Goal: Information Seeking & Learning: Find contact information

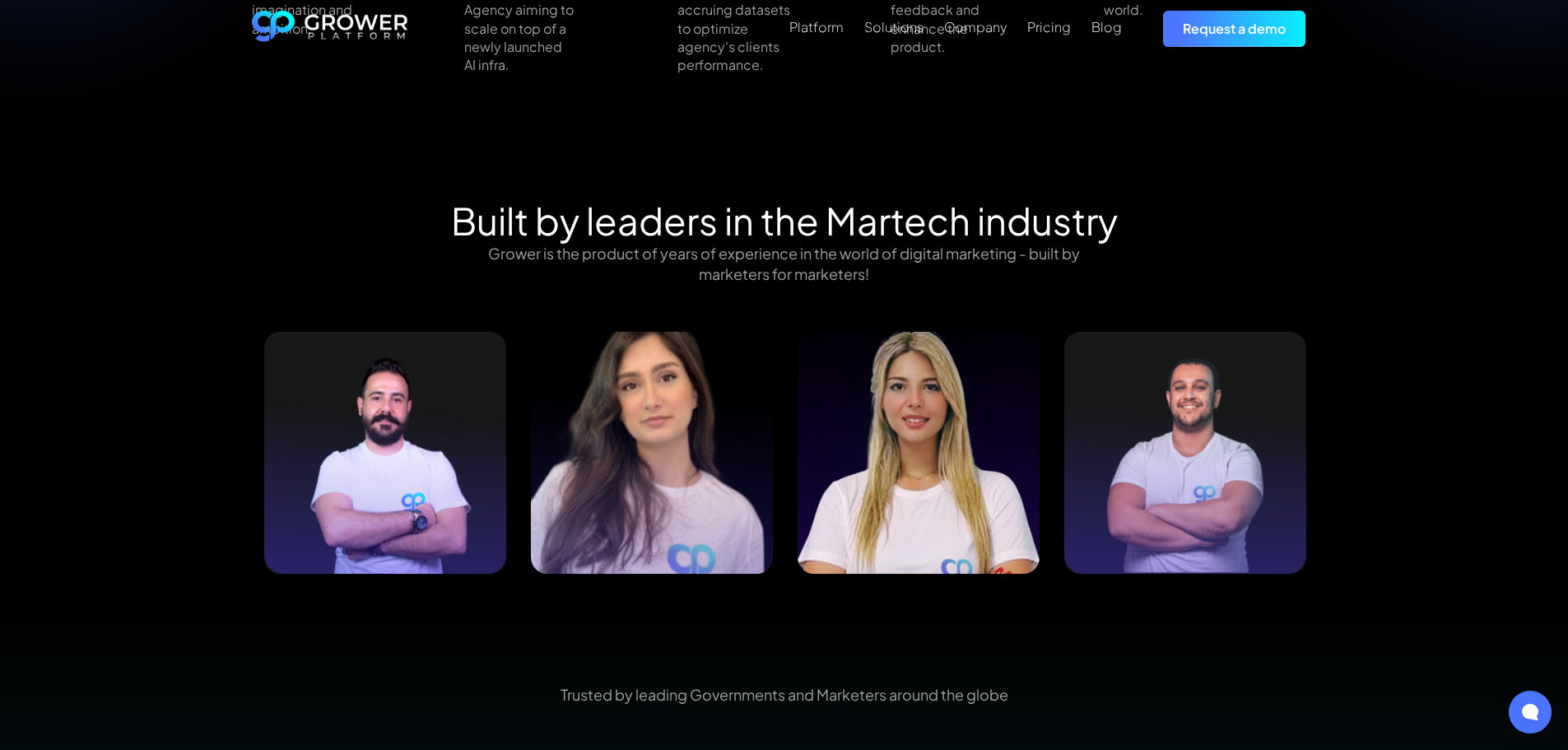
scroll to position [1564, 0]
click at [729, 204] on h2 "Built by leaders in the Martech industry" at bounding box center [784, 221] width 667 height 45
click at [737, 205] on h2 "Built by leaders in the Martech industry" at bounding box center [784, 221] width 667 height 45
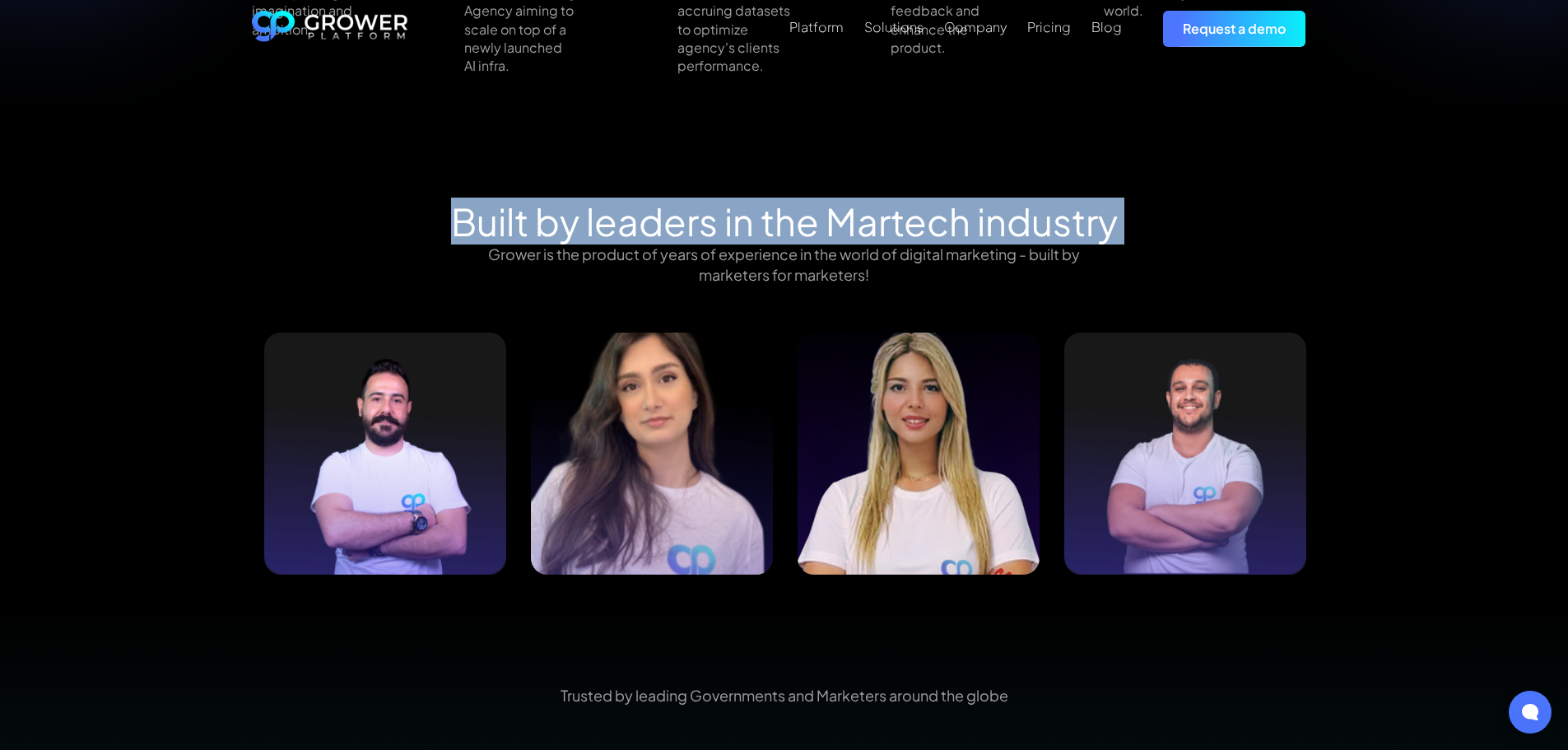
click at [737, 205] on h2 "Built by leaders in the Martech industry" at bounding box center [784, 221] width 667 height 45
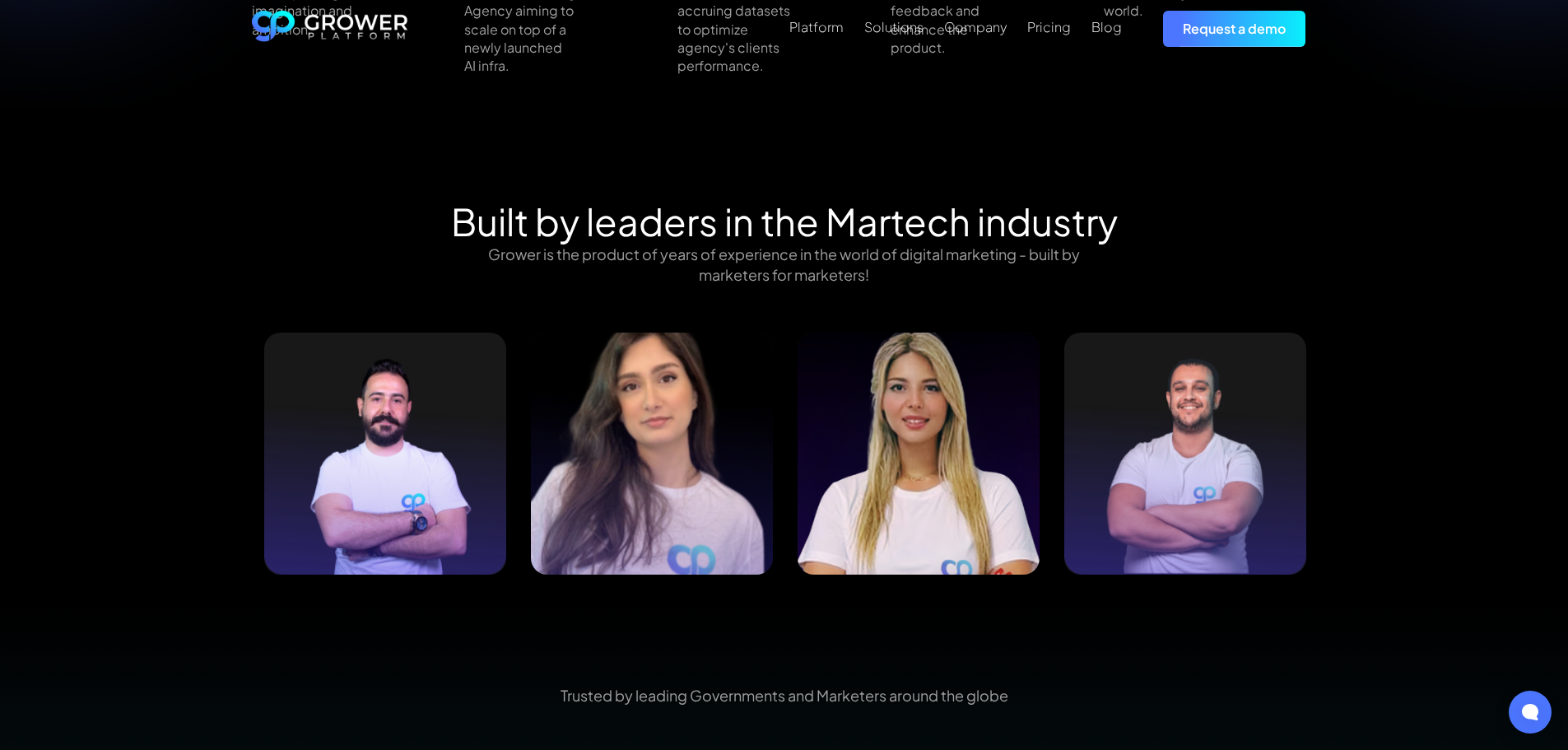
click at [752, 244] on p "Grower is the product of years of experience in the world of digital marketing …" at bounding box center [785, 264] width 624 height 41
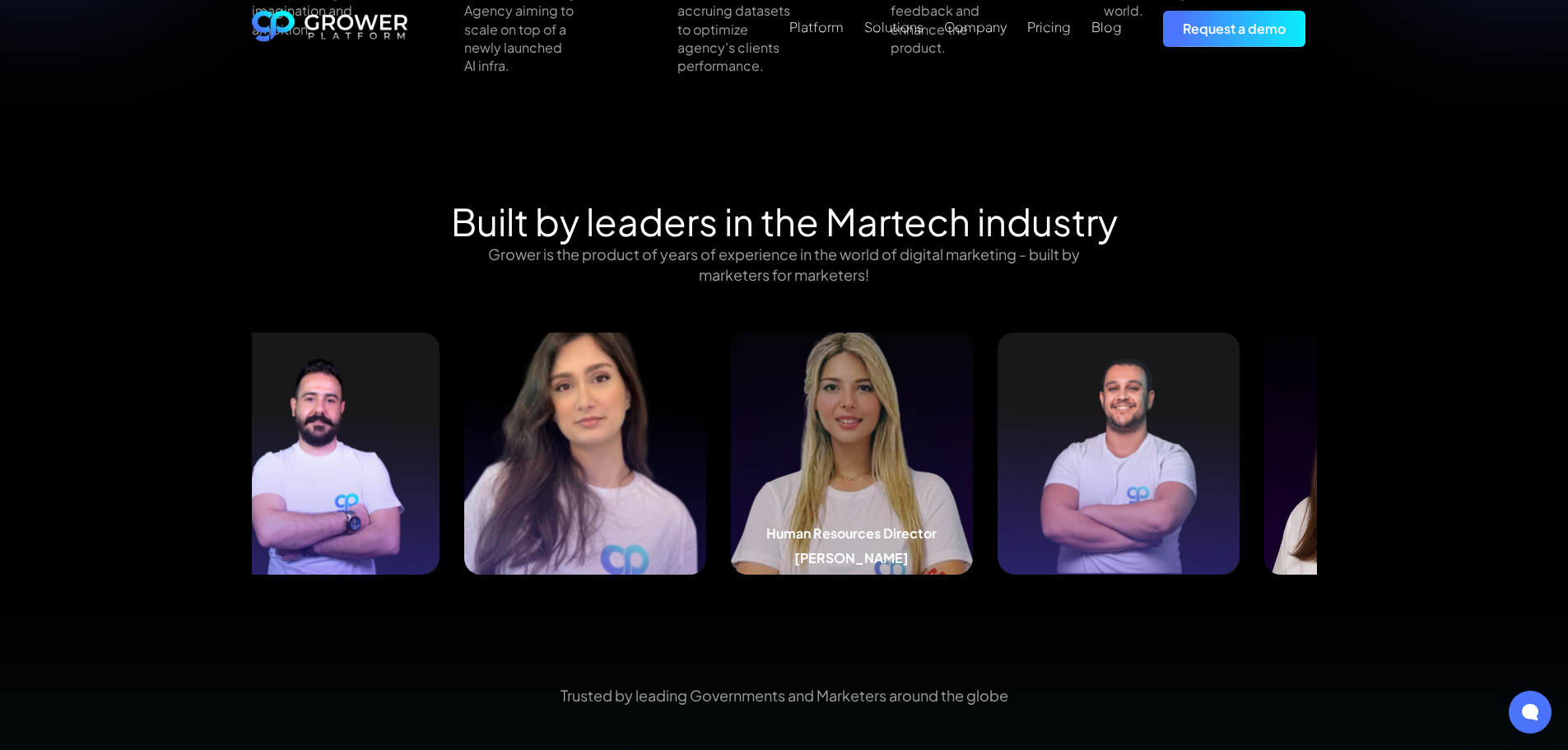
drag, startPoint x: 676, startPoint y: 450, endPoint x: 830, endPoint y: 447, distance: 154.0
click at [830, 447] on img at bounding box center [852, 453] width 242 height 242
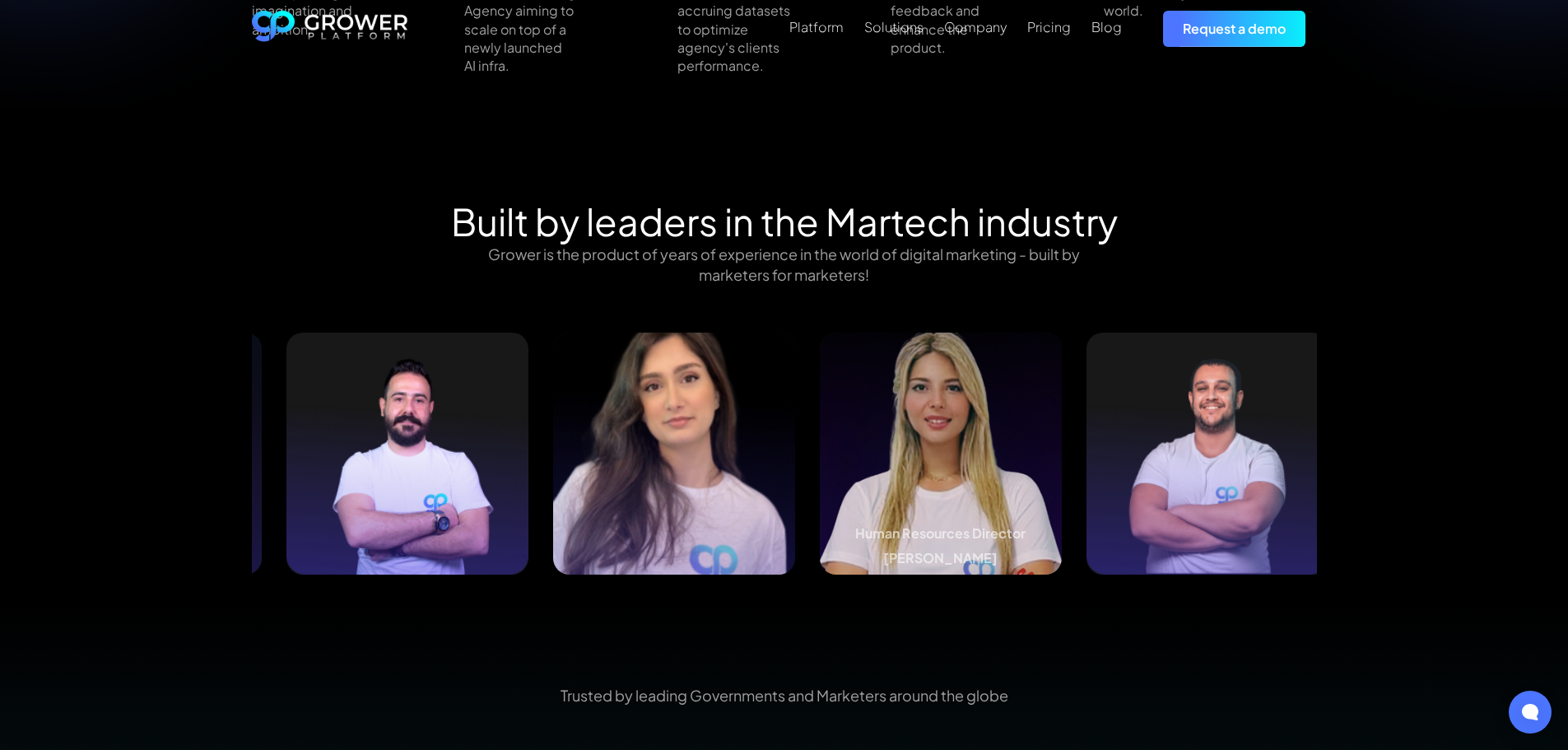
drag, startPoint x: 733, startPoint y: 458, endPoint x: 1014, endPoint y: 460, distance: 281.0
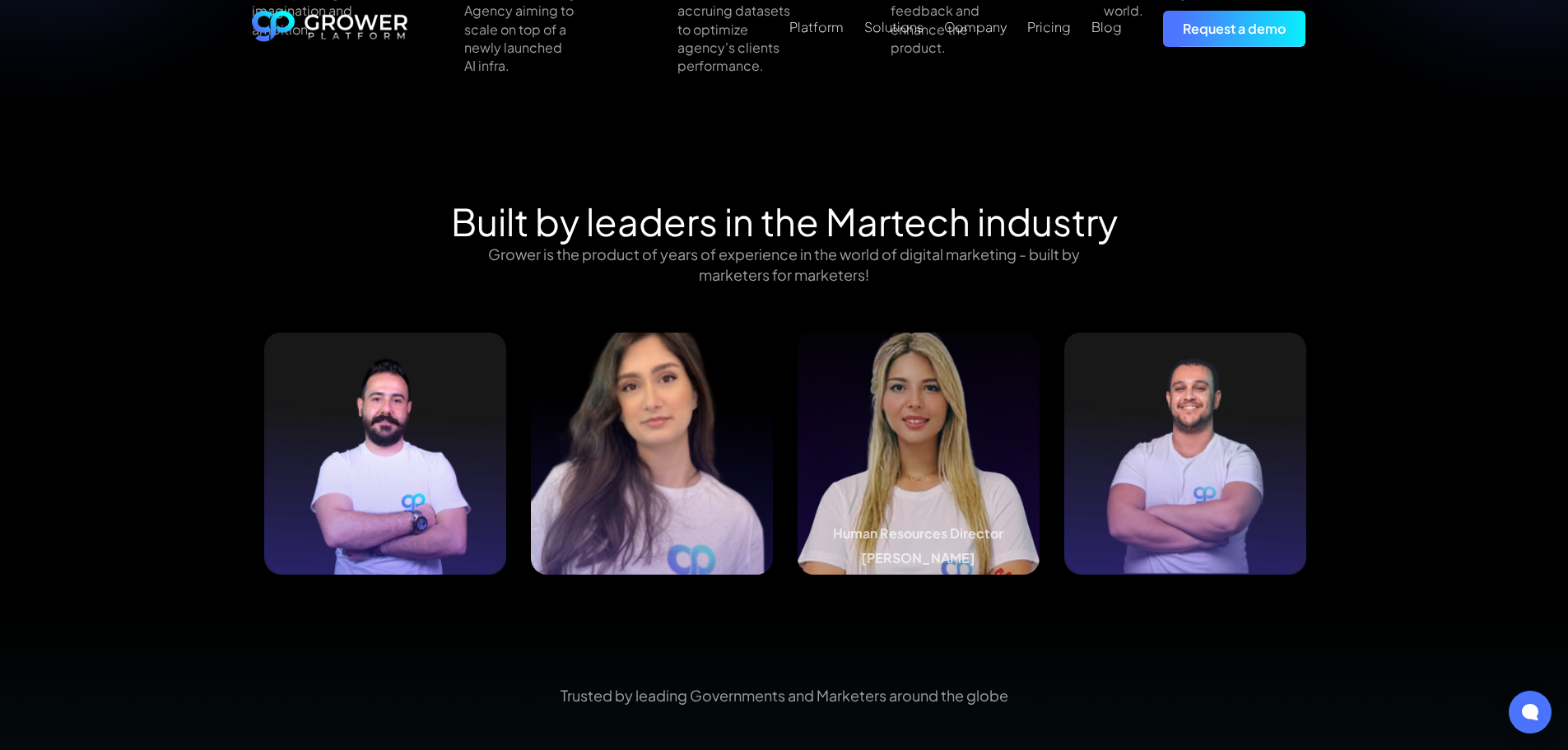
drag, startPoint x: 785, startPoint y: 467, endPoint x: 995, endPoint y: 450, distance: 210.7
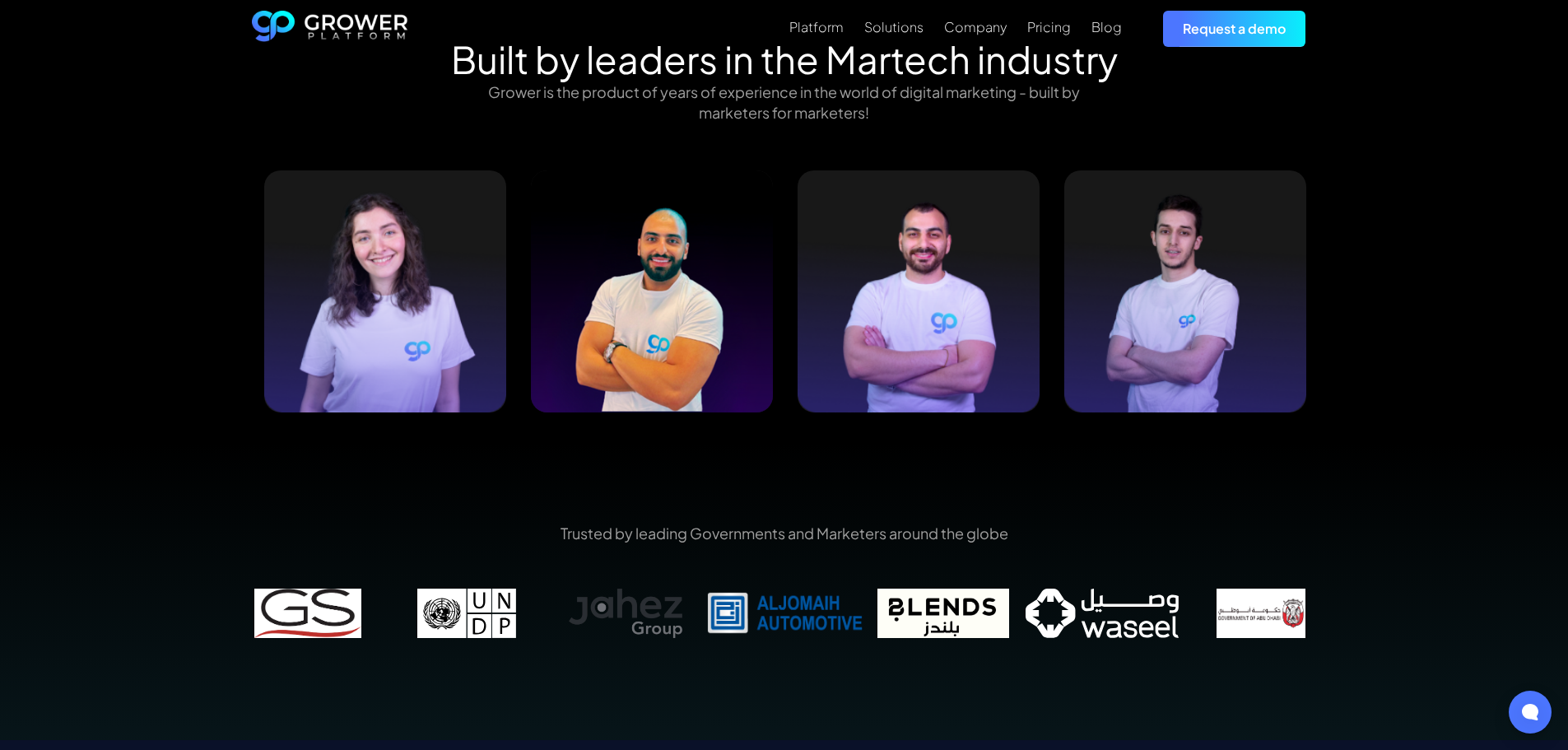
scroll to position [1725, 0]
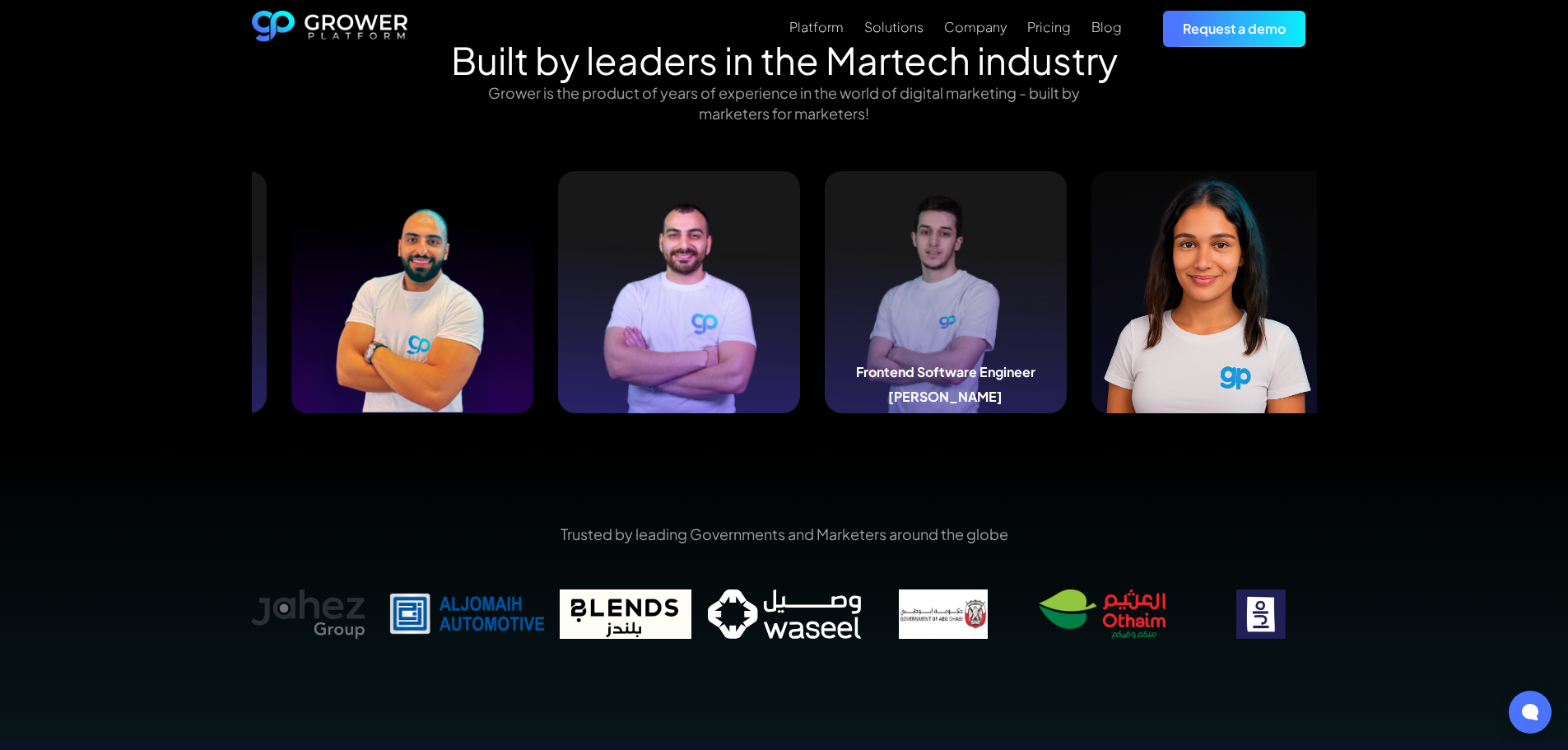
drag, startPoint x: 1181, startPoint y: 324, endPoint x: 433, endPoint y: 325, distance: 748.0
click at [825, 331] on img at bounding box center [946, 292] width 242 height 242
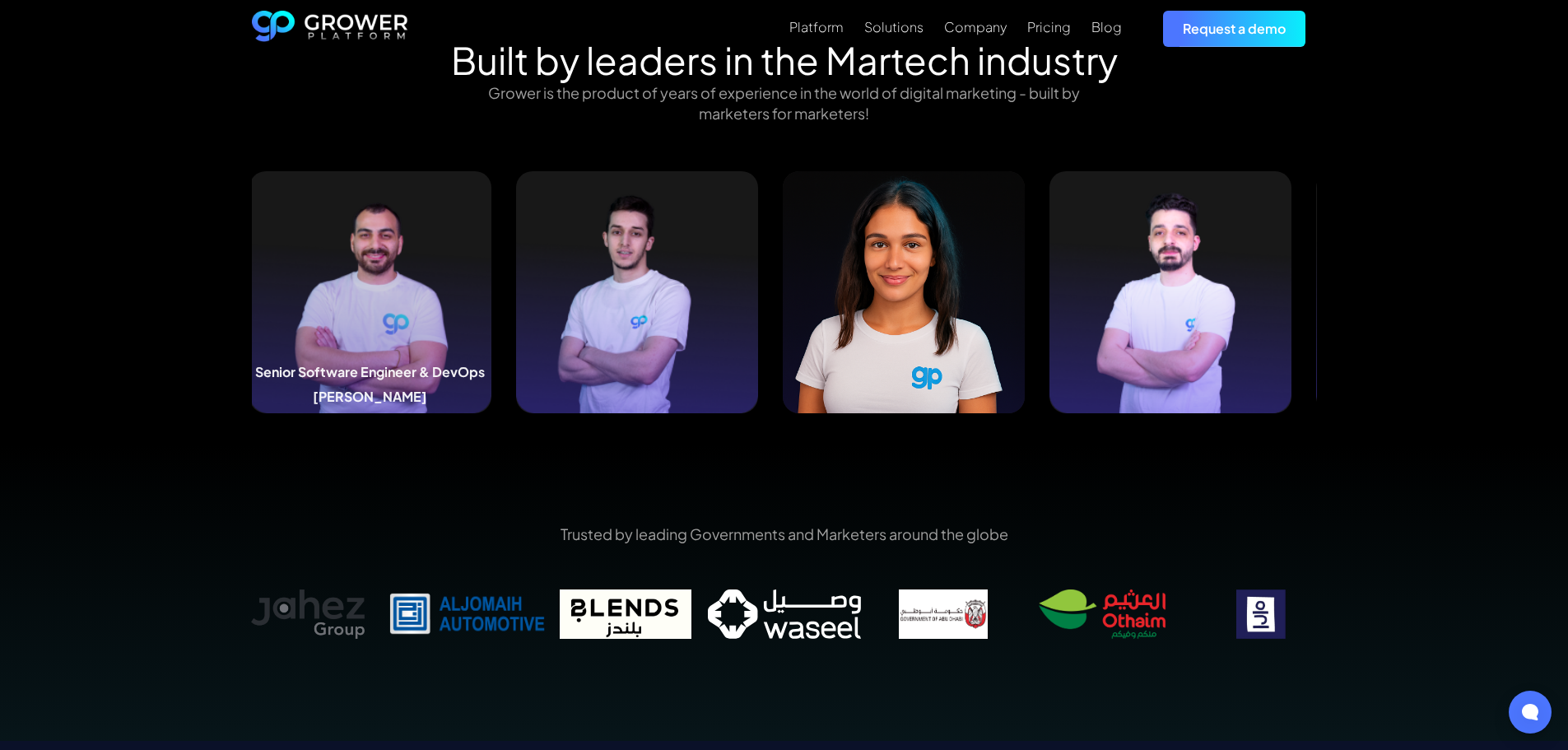
drag, startPoint x: 479, startPoint y: 323, endPoint x: 318, endPoint y: 306, distance: 161.9
click at [318, 306] on img at bounding box center [370, 292] width 242 height 242
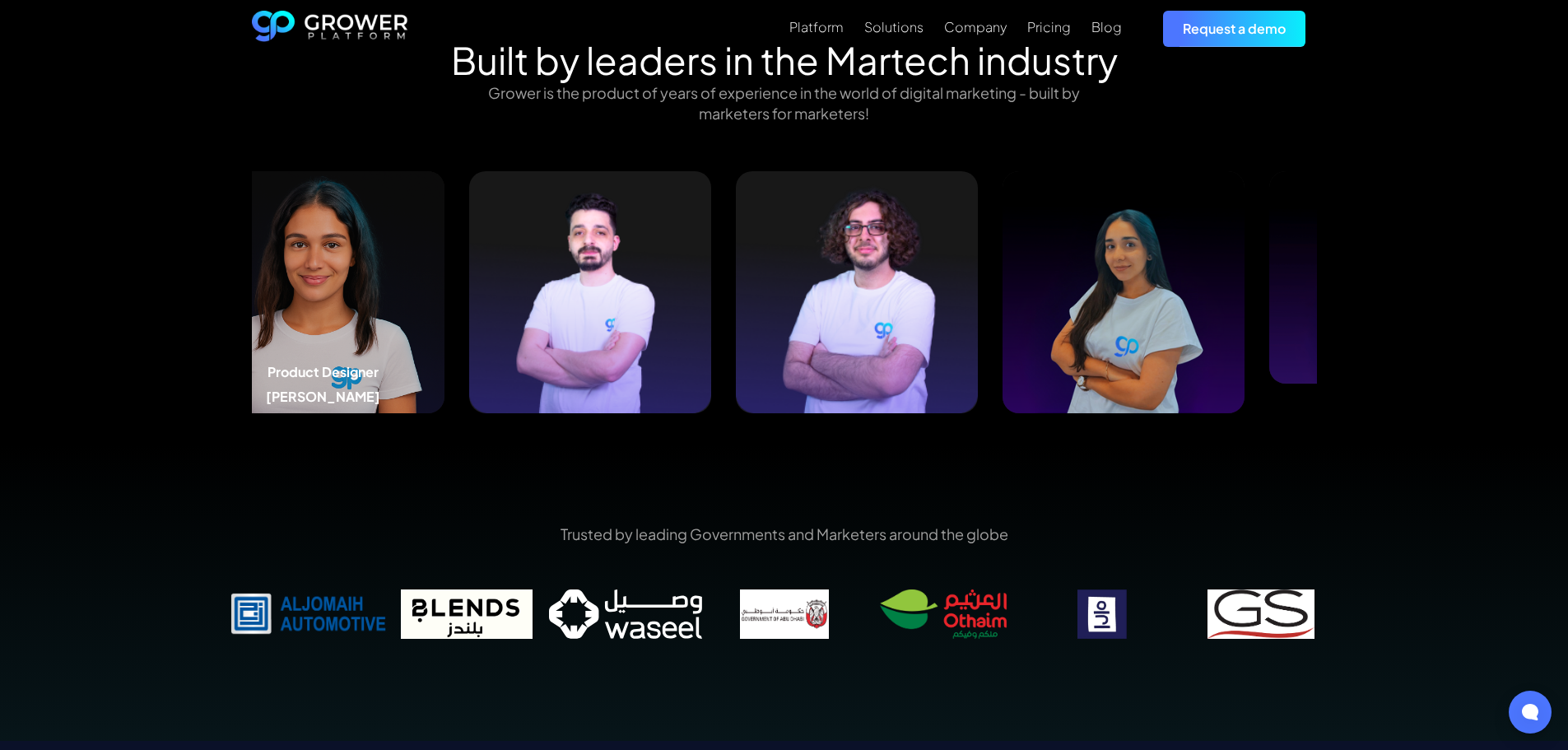
drag, startPoint x: 937, startPoint y: 288, endPoint x: 205, endPoint y: 298, distance: 732.1
click at [246, 303] on div "Built by leaders in the Martech industry Grower is the product of years of expe…" at bounding box center [785, 241] width 1112 height 407
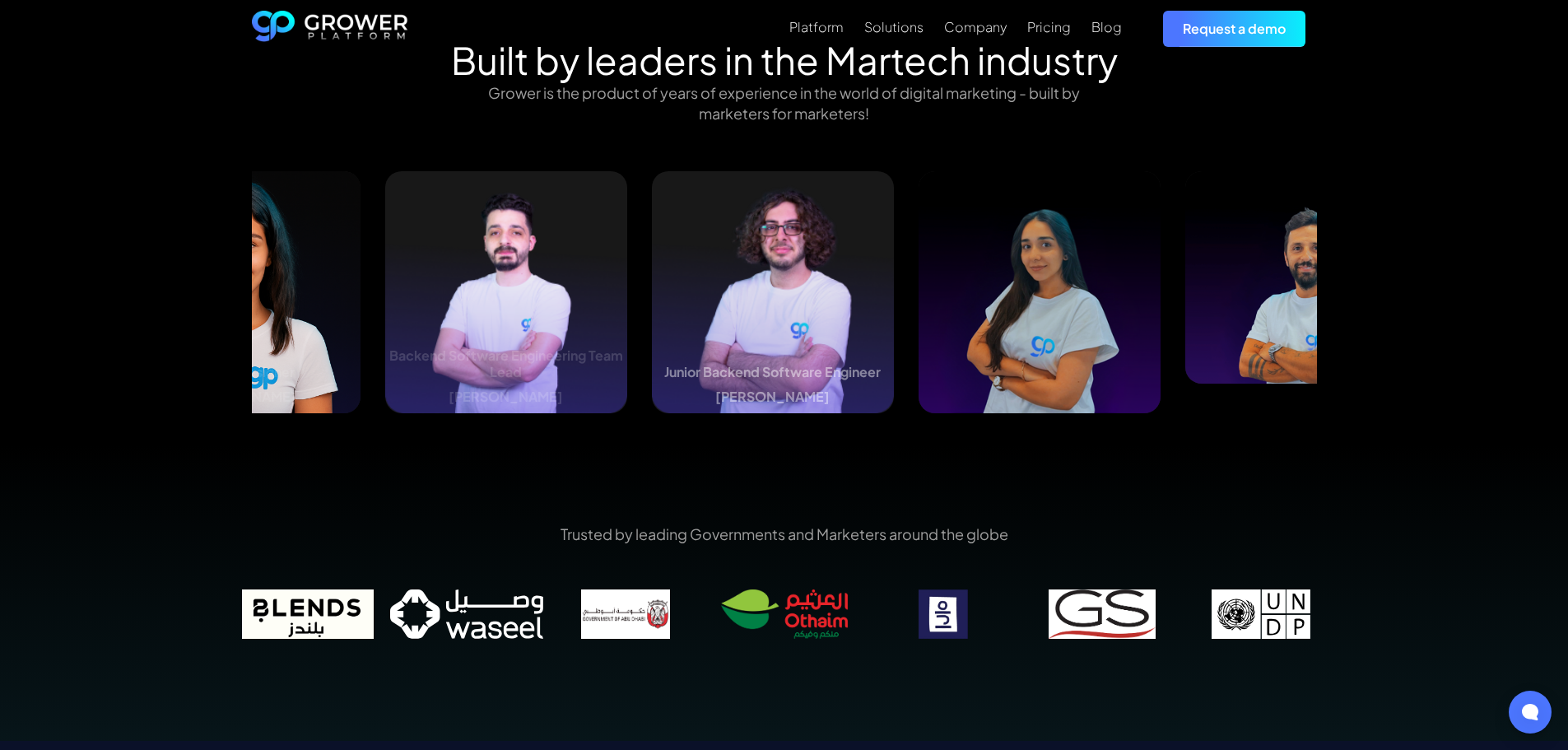
drag, startPoint x: 1040, startPoint y: 333, endPoint x: 610, endPoint y: 318, distance: 430.3
click at [652, 318] on img at bounding box center [772, 292] width 242 height 242
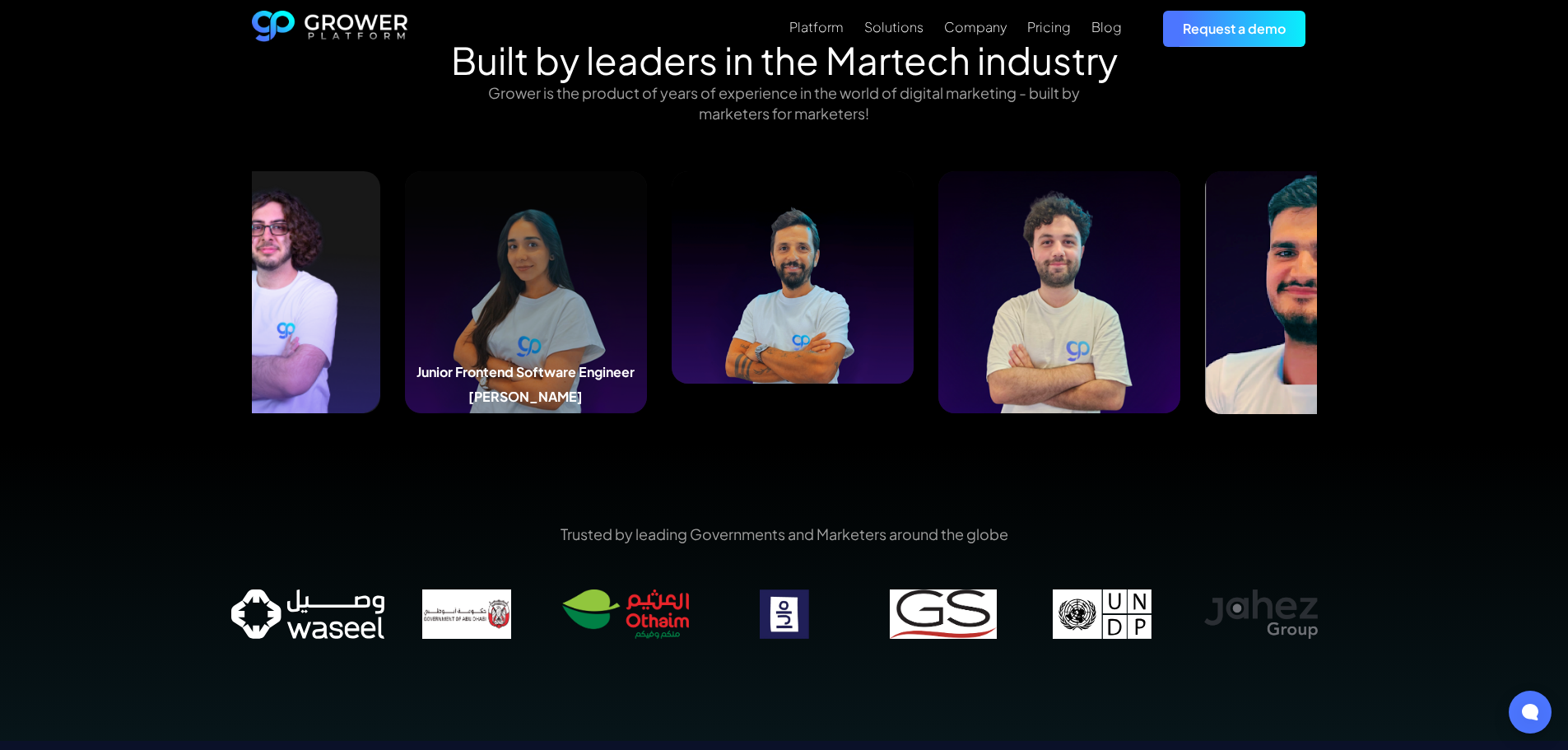
drag, startPoint x: 1202, startPoint y: 262, endPoint x: 484, endPoint y: 243, distance: 718.3
click at [483, 243] on img at bounding box center [526, 292] width 242 height 242
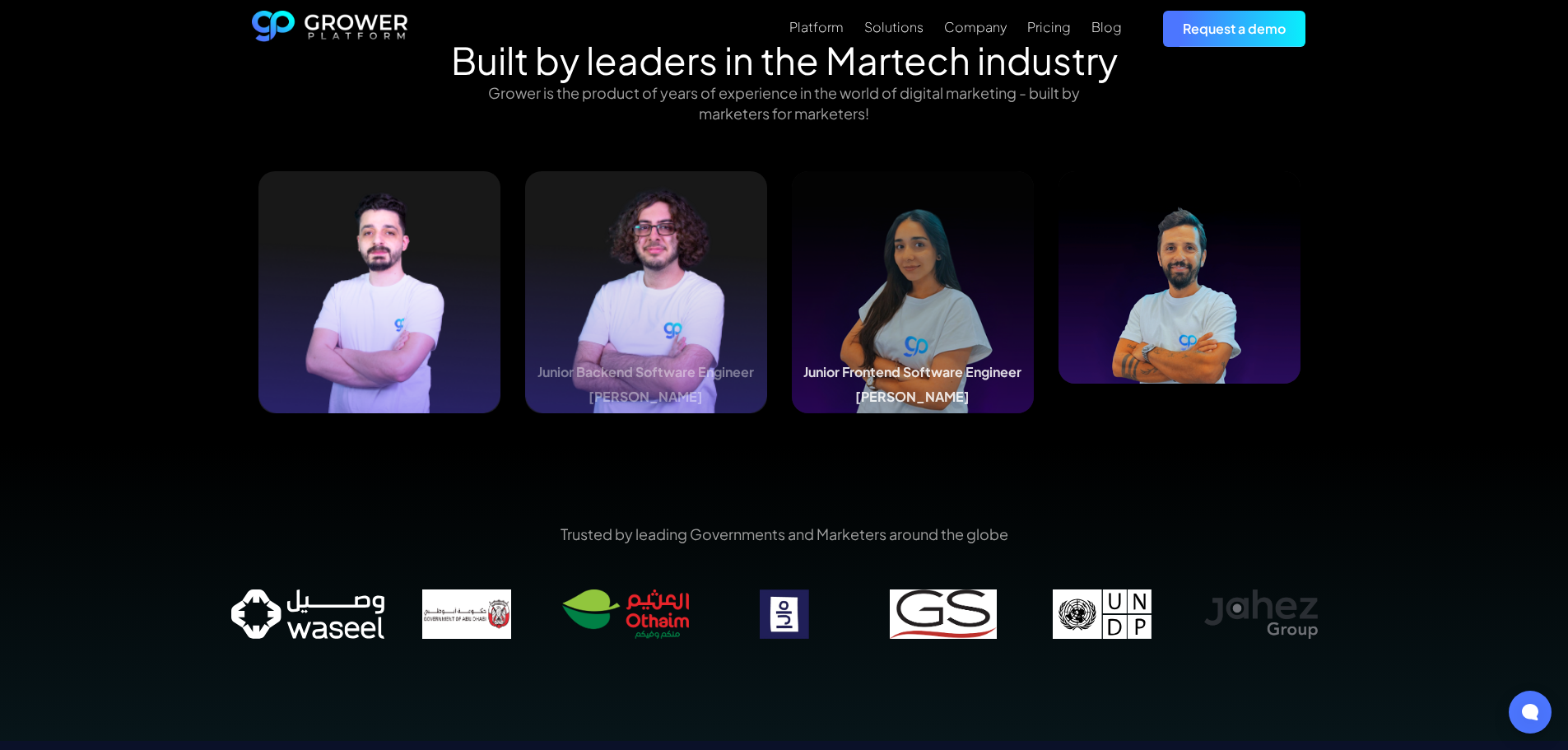
drag, startPoint x: 965, startPoint y: 285, endPoint x: 331, endPoint y: 213, distance: 638.1
click at [792, 214] on img at bounding box center [913, 292] width 242 height 242
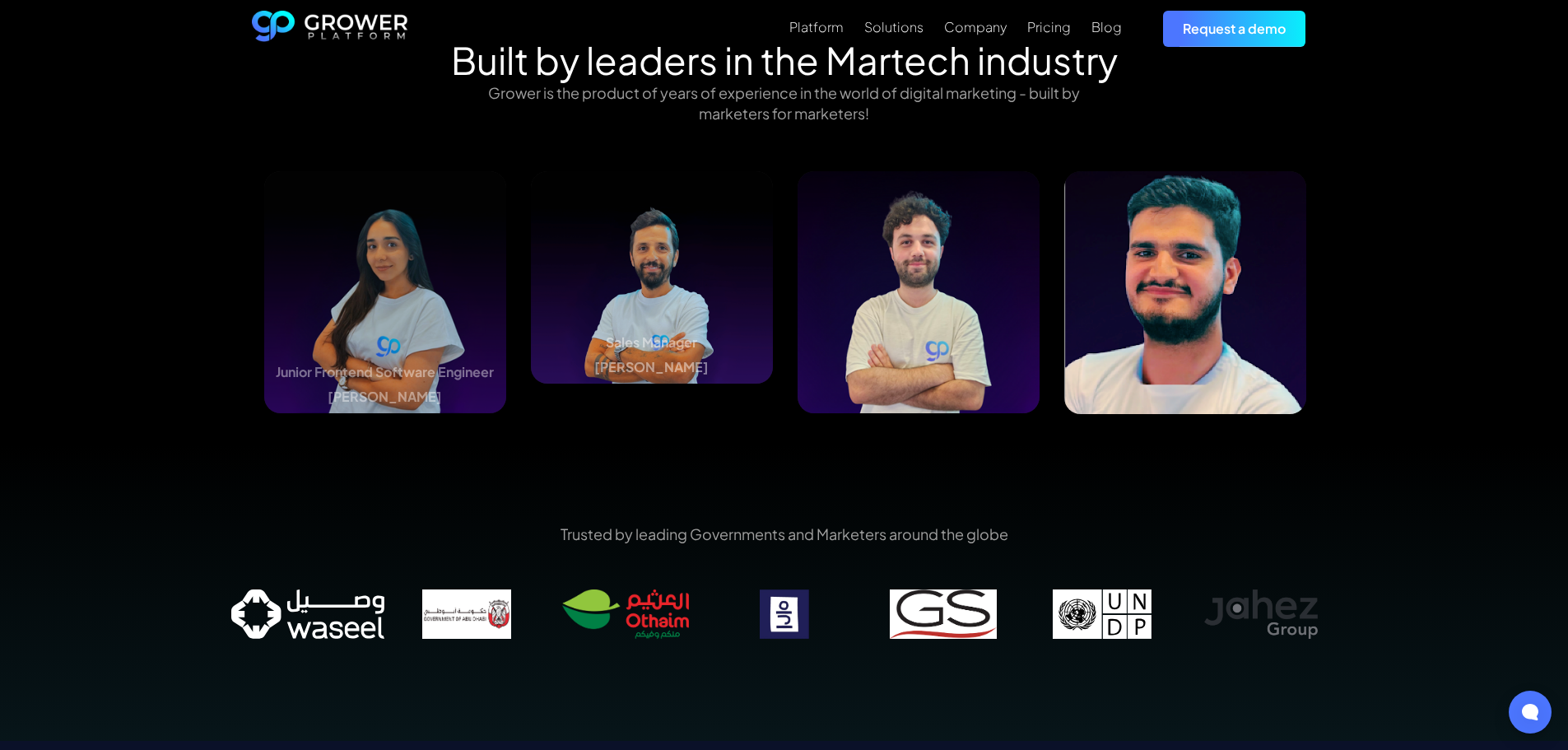
drag, startPoint x: 253, startPoint y: 197, endPoint x: 26, endPoint y: 169, distance: 228.7
click at [37, 168] on div "Built by leaders in the Martech industry Grower is the product of years of expe…" at bounding box center [784, 241] width 1568 height 407
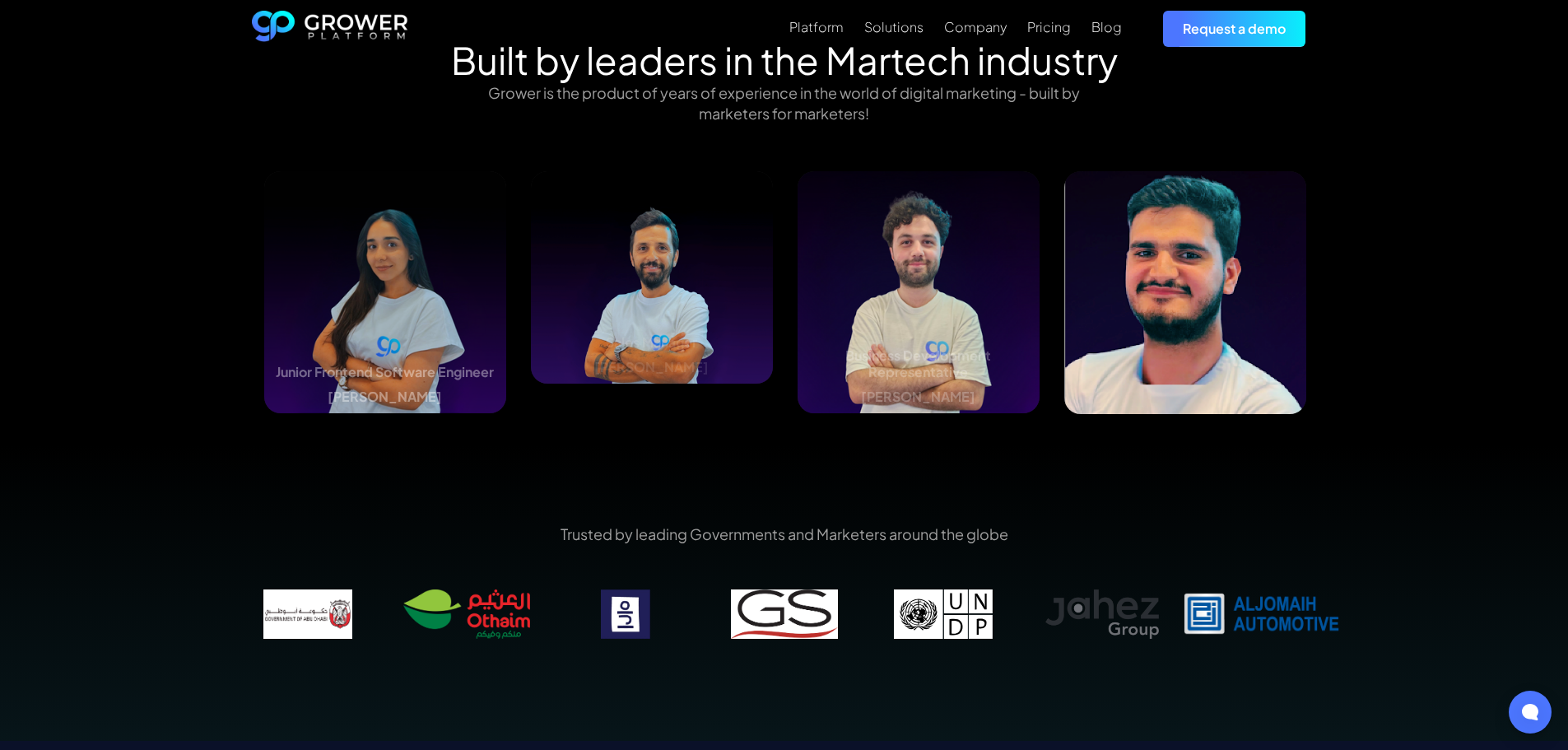
drag, startPoint x: 883, startPoint y: 262, endPoint x: 145, endPoint y: 231, distance: 738.7
click at [145, 231] on div "Built by leaders in the Martech industry Grower is the product of years of expe…" at bounding box center [784, 241] width 1568 height 407
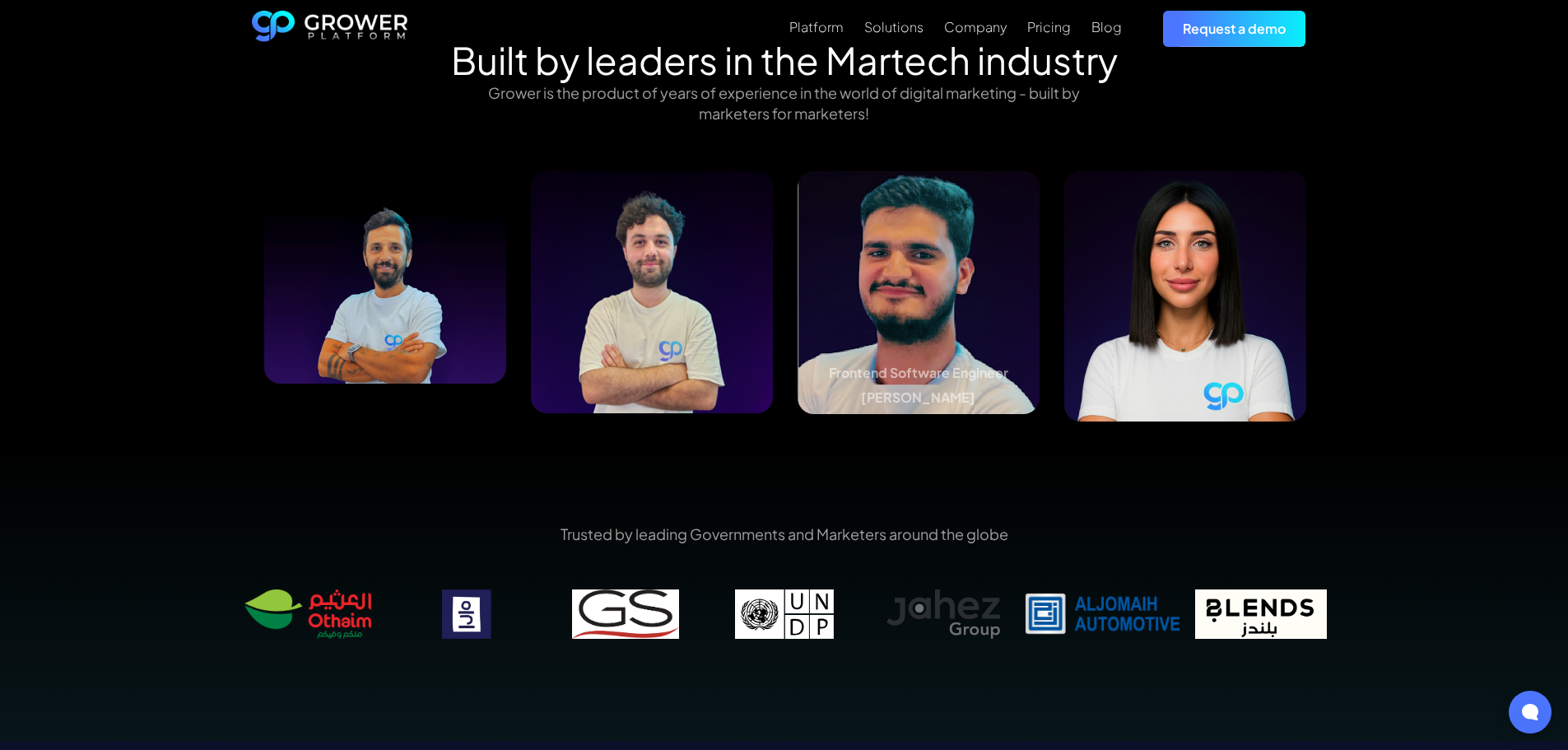
drag, startPoint x: 1009, startPoint y: 298, endPoint x: 0, endPoint y: 270, distance: 1009.4
click at [0, 270] on div "Built by leaders in the Martech industry Grower is the product of years of expe…" at bounding box center [784, 241] width 1568 height 407
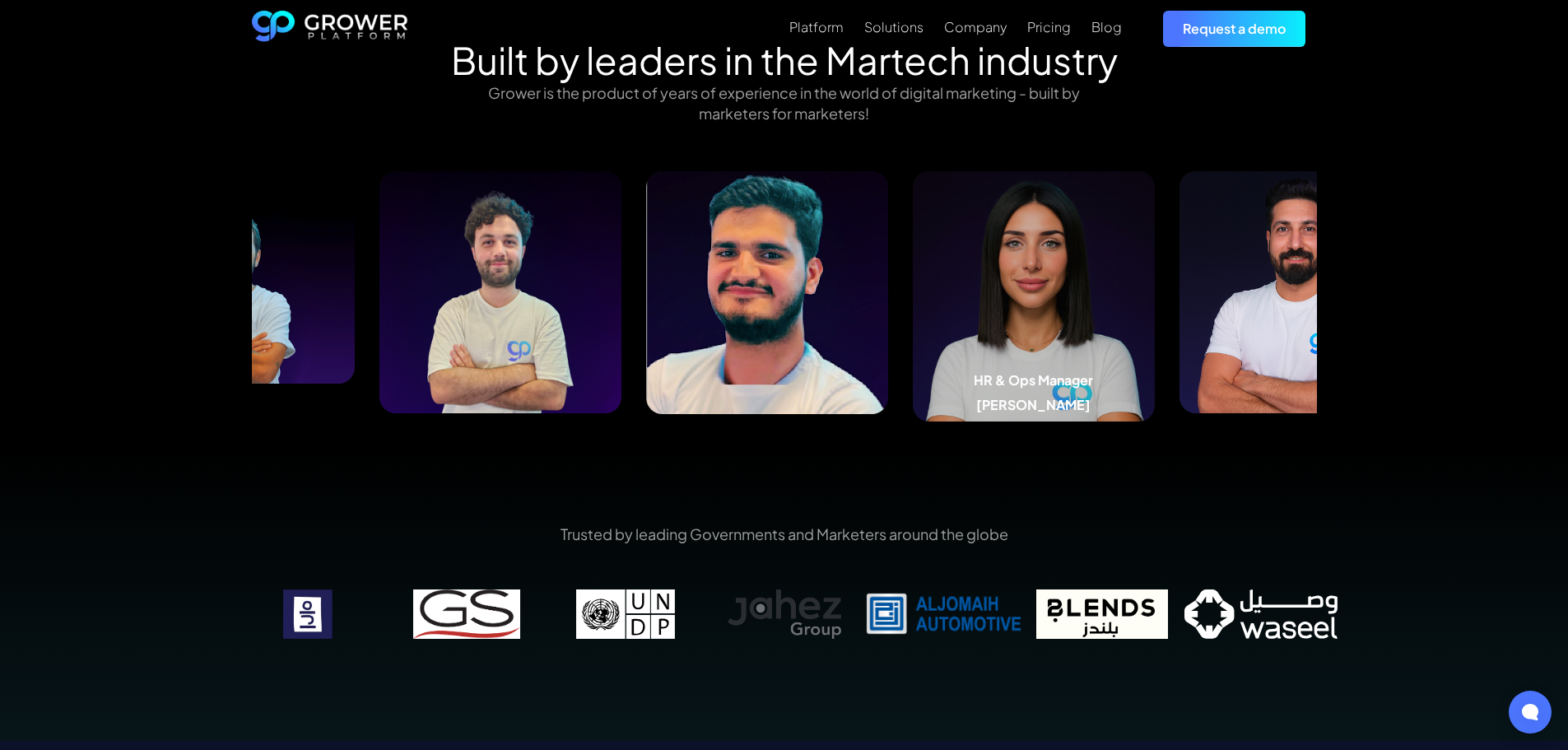
drag, startPoint x: 1184, startPoint y: 299, endPoint x: 28, endPoint y: 257, distance: 1156.8
click at [0, 262] on div "Built by leaders in the Martech industry Grower is the product of years of expe…" at bounding box center [784, 241] width 1568 height 407
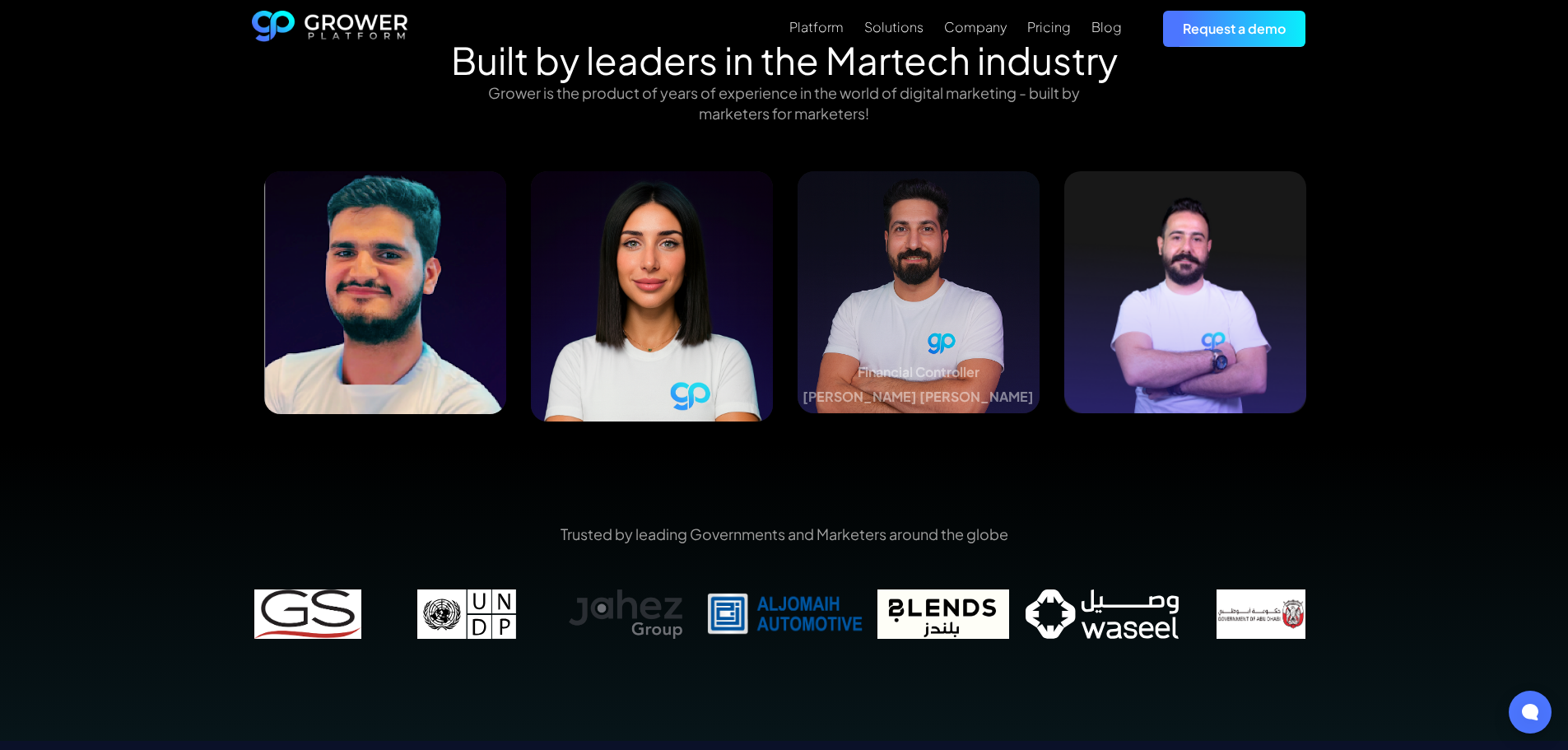
drag, startPoint x: 867, startPoint y: 271, endPoint x: 227, endPoint y: 254, distance: 640.2
click at [227, 254] on div "Built by leaders in the Martech industry Grower is the product of years of expe…" at bounding box center [784, 241] width 1568 height 407
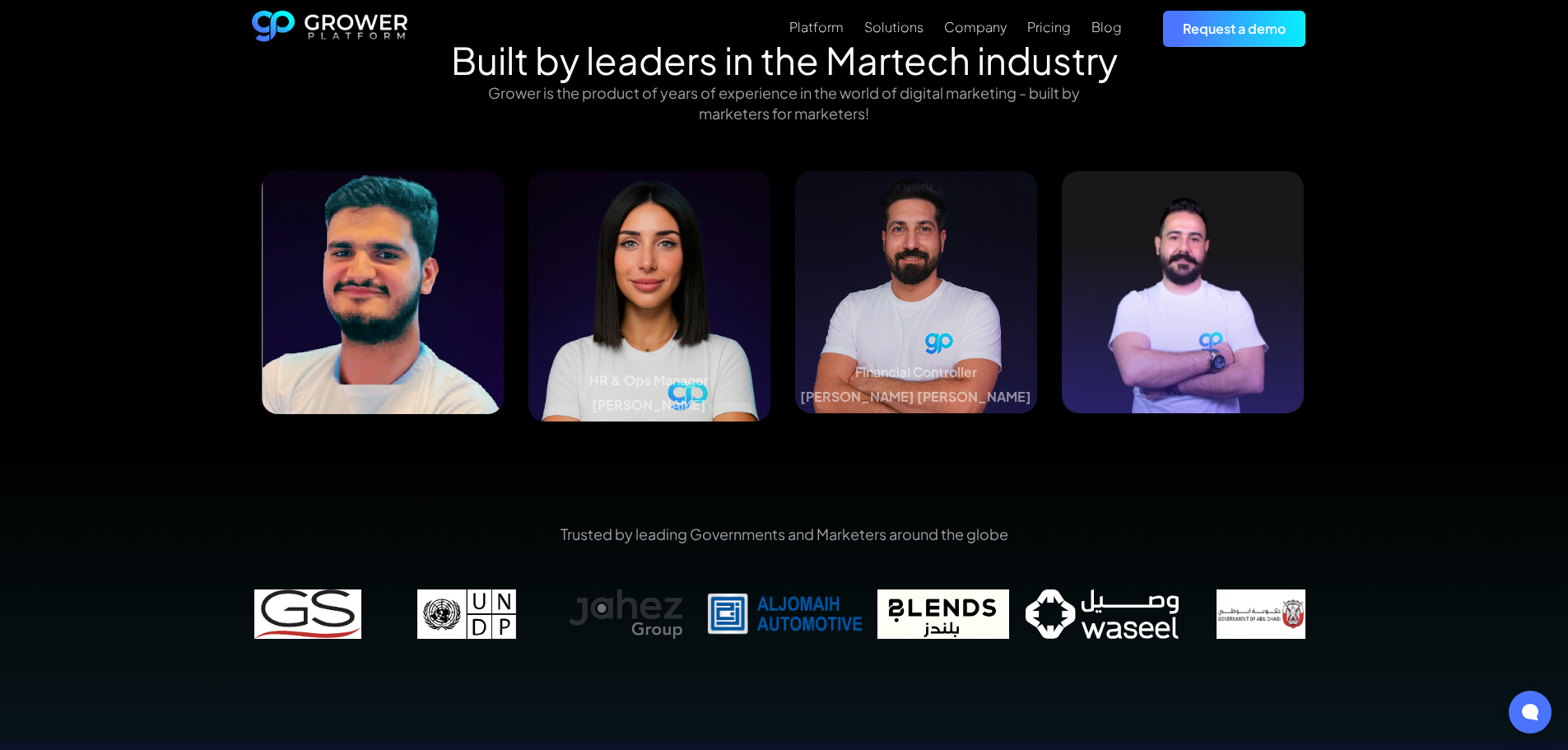
drag, startPoint x: 1061, startPoint y: 289, endPoint x: 614, endPoint y: 286, distance: 447.0
click at [614, 286] on div "Business Development Representative [PERSON_NAME] Frontend Software Engineer [P…" at bounding box center [517, 297] width 10669 height 250
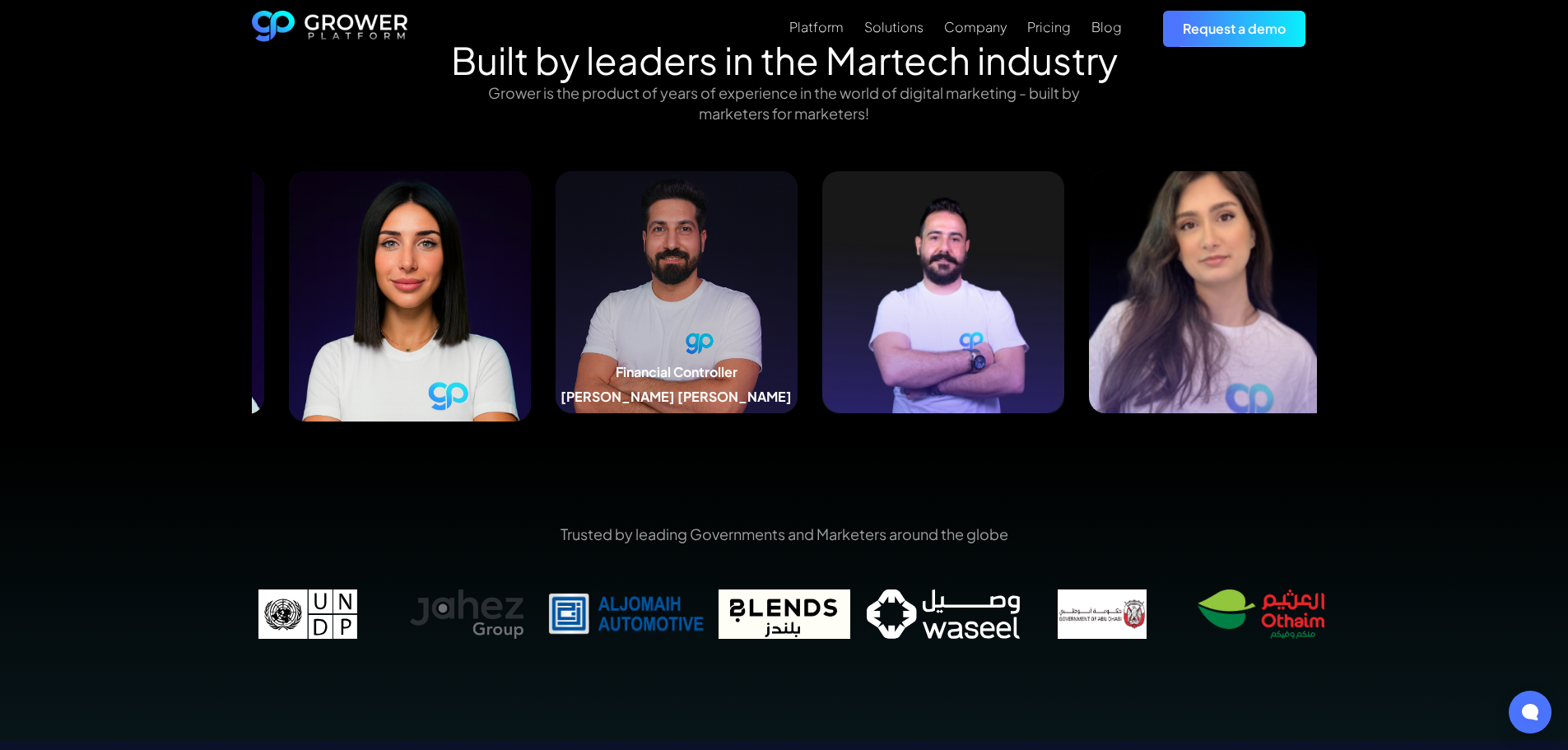
drag, startPoint x: 819, startPoint y: 289, endPoint x: 576, endPoint y: 289, distance: 243.0
click at [576, 289] on img at bounding box center [676, 292] width 242 height 242
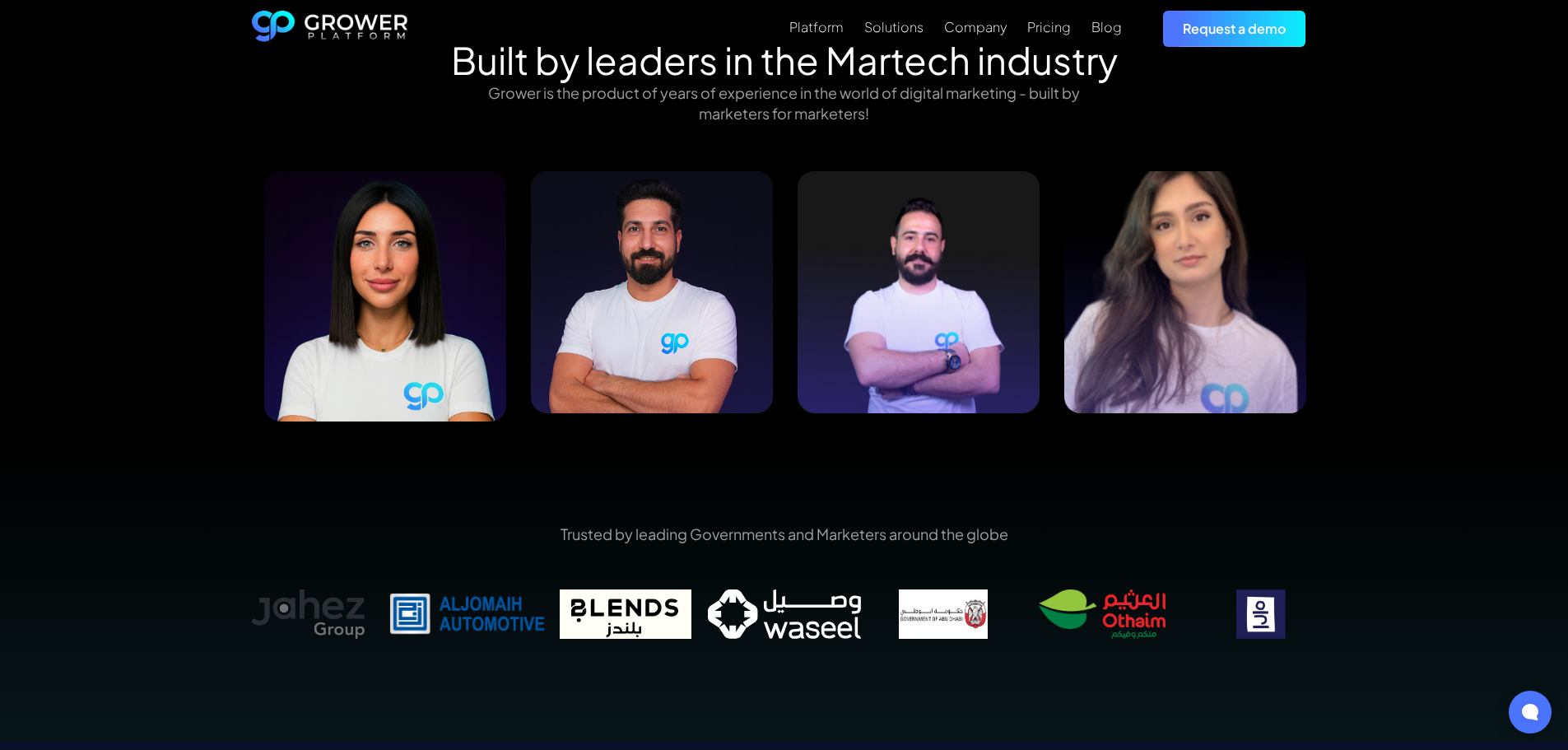
click at [891, 278] on img at bounding box center [918, 292] width 242 height 242
drag, startPoint x: 1210, startPoint y: 255, endPoint x: 1186, endPoint y: 257, distance: 24.1
click at [1208, 256] on img at bounding box center [1185, 292] width 242 height 242
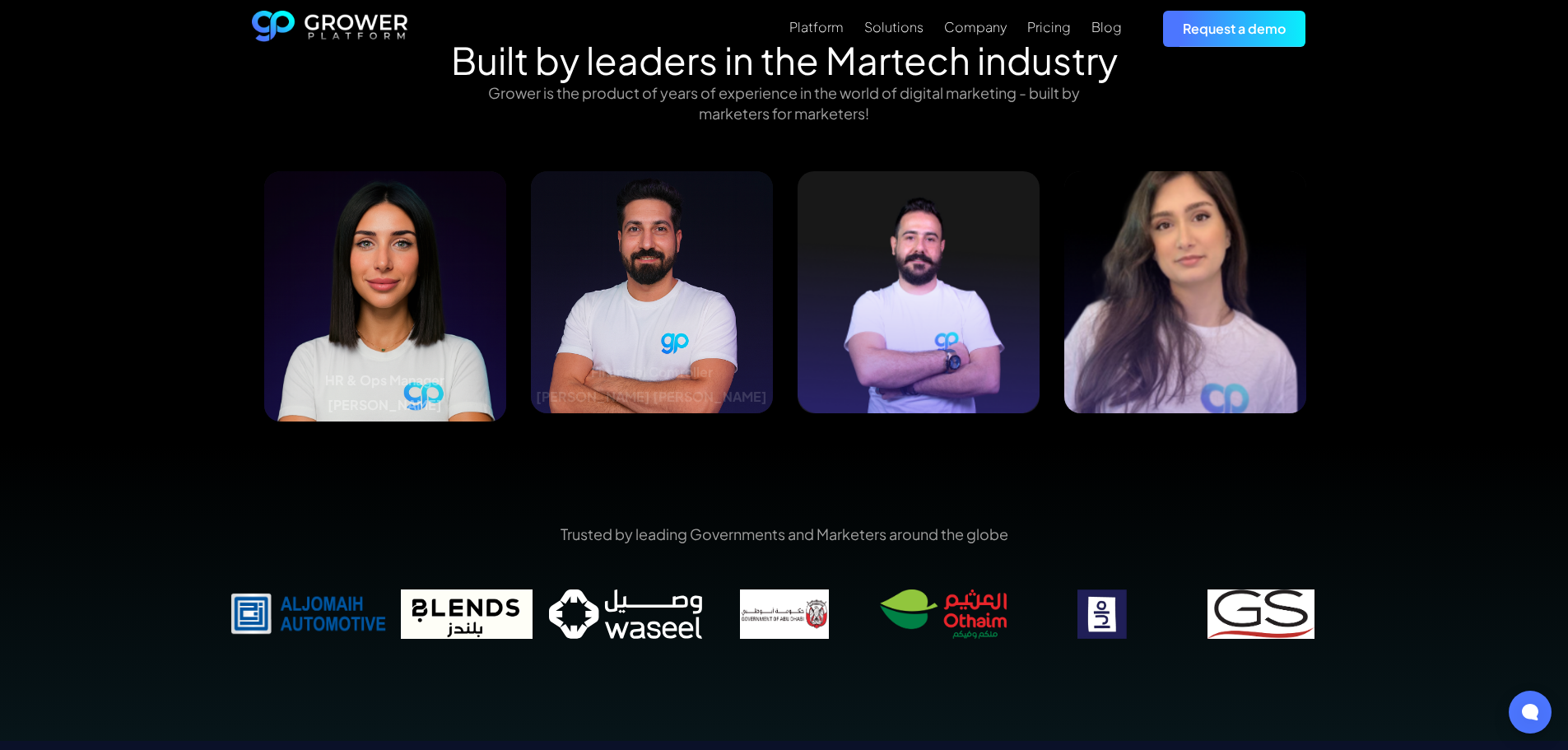
drag, startPoint x: 170, startPoint y: 255, endPoint x: 0, endPoint y: 247, distance: 170.2
click at [0, 247] on div "Built by leaders in the Martech industry Grower is the product of years of expe…" at bounding box center [784, 241] width 1568 height 407
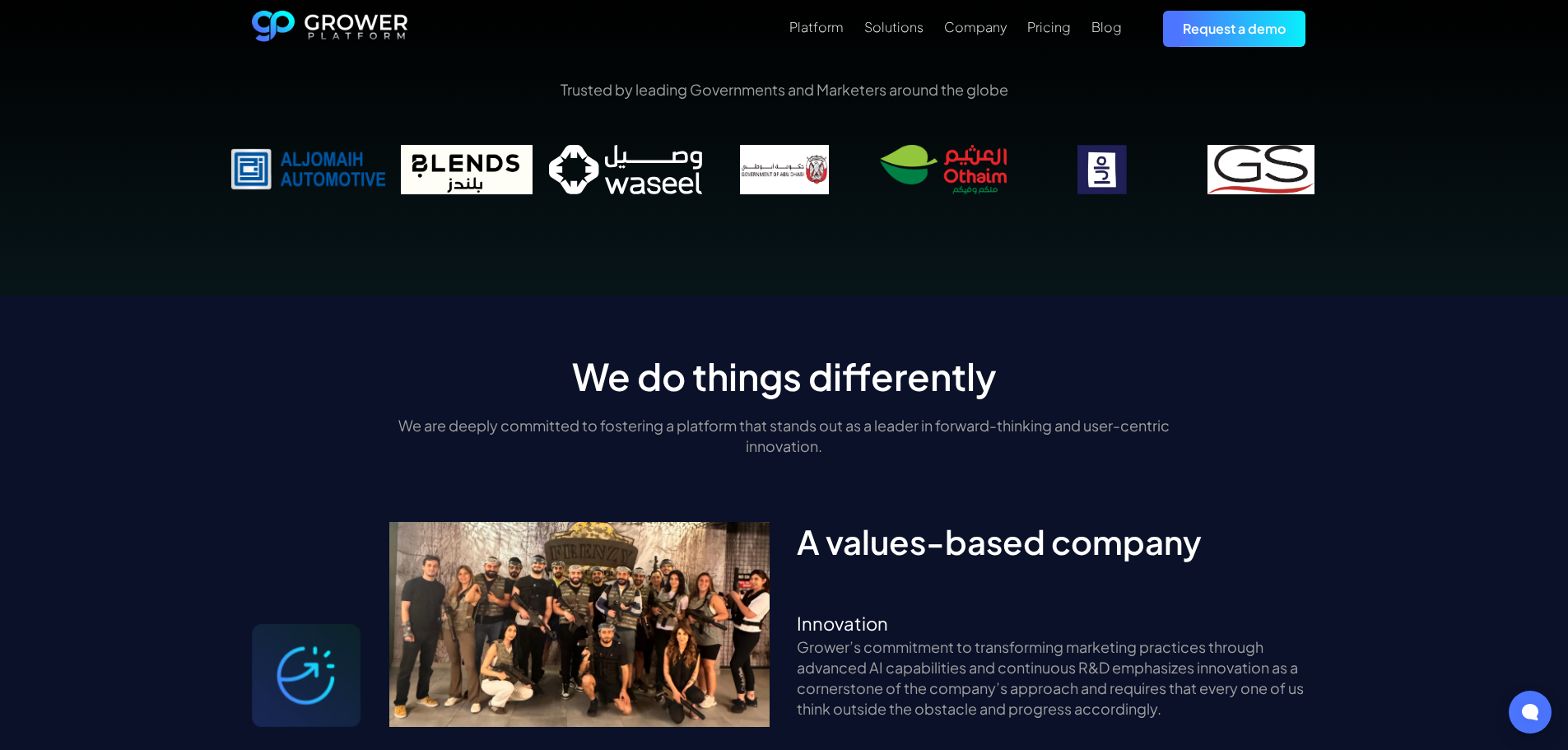
scroll to position [2301, 0]
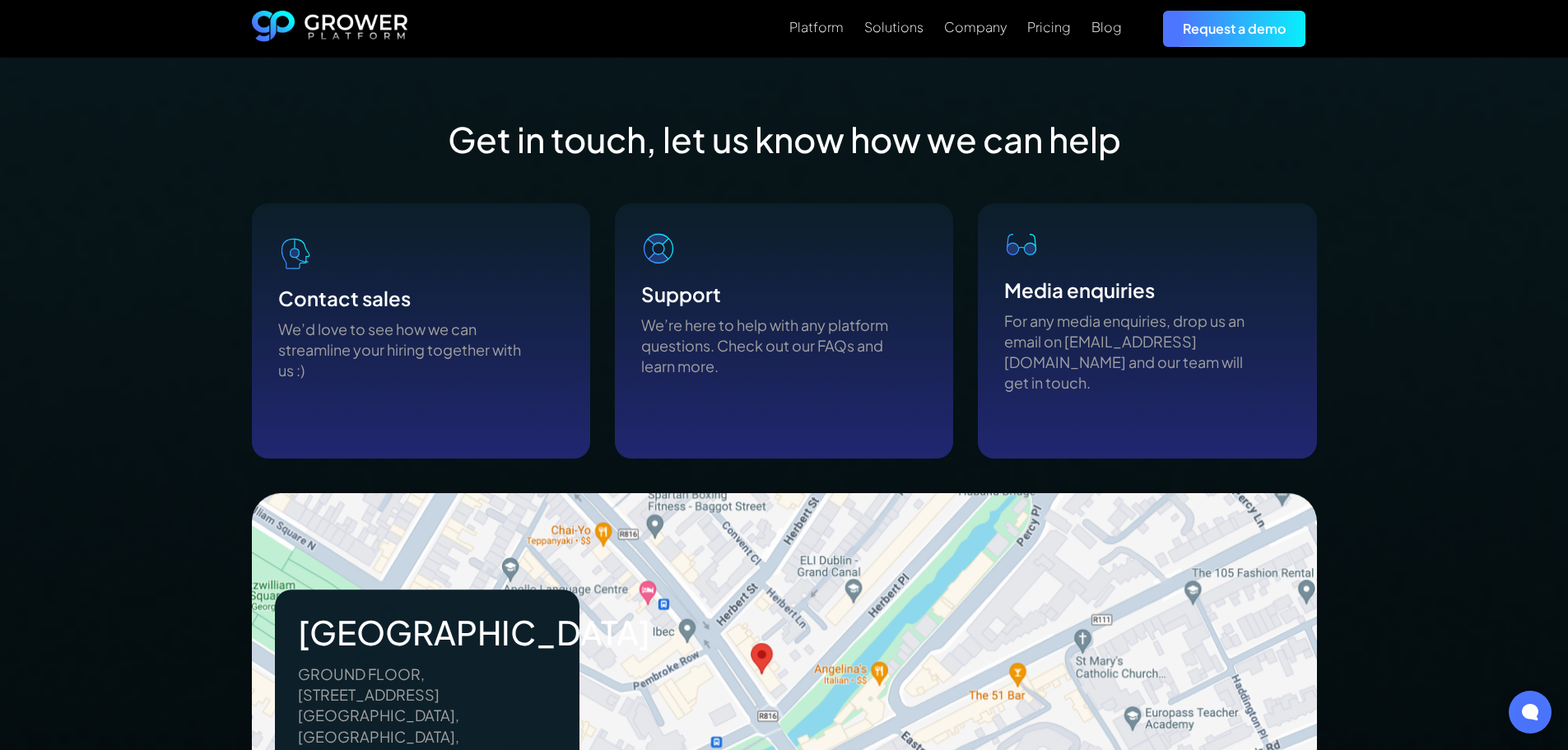
scroll to position [1152, 0]
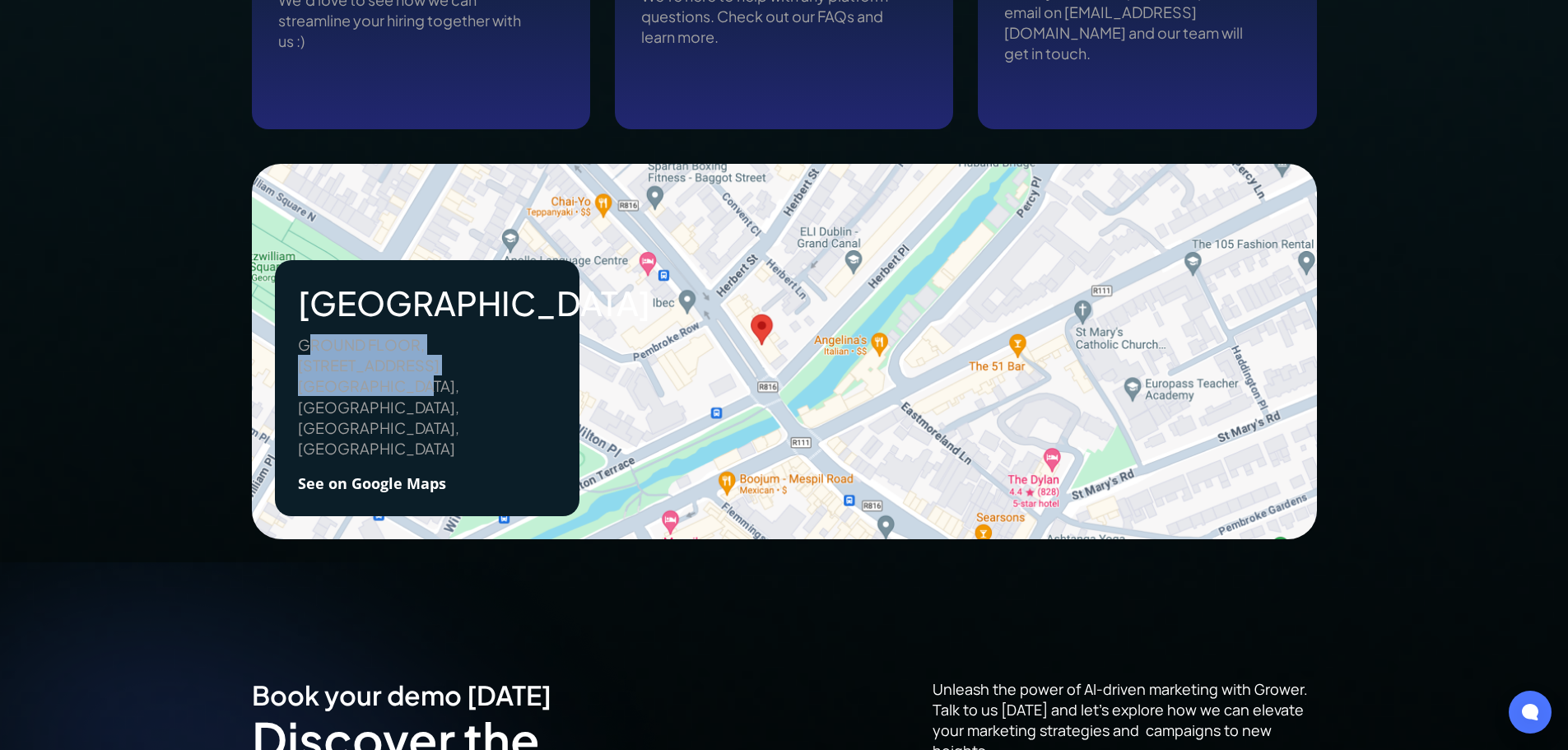
drag, startPoint x: 311, startPoint y: 364, endPoint x: 488, endPoint y: 389, distance: 178.8
click at [488, 389] on p "GROUND FLOOR, 71 LOWER BAGGOT STREET, CO. DUBLIN, DUBLIN, D02 P593, Ireland" at bounding box center [427, 396] width 258 height 124
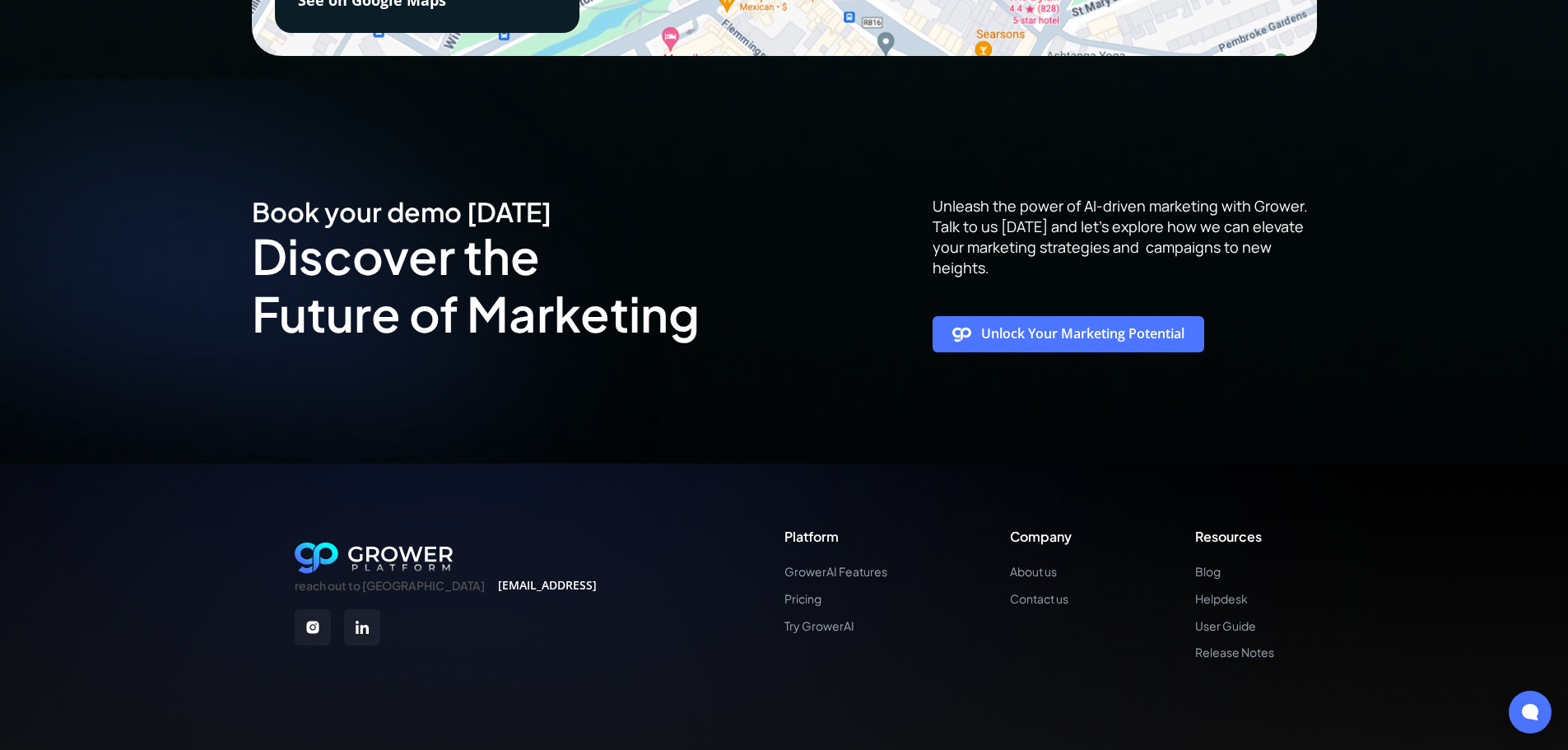
scroll to position [1722, 0]
